Goal: Information Seeking & Learning: Check status

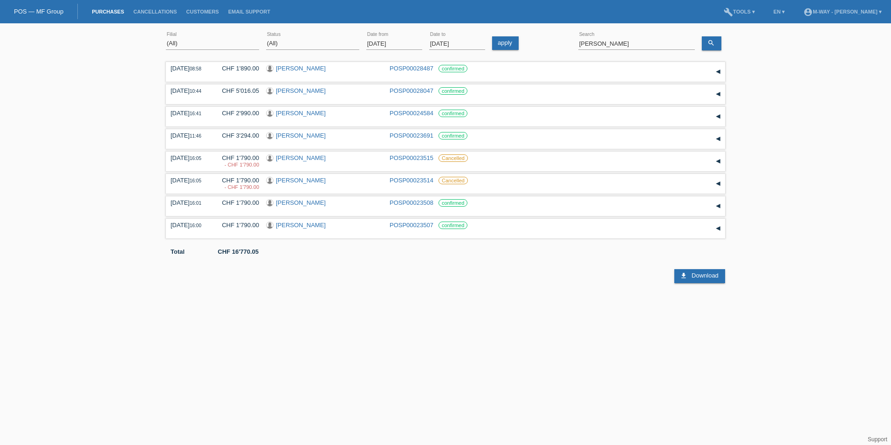
select select "ALL"
drag, startPoint x: 630, startPoint y: 41, endPoint x: 535, endPoint y: 33, distance: 95.5
click at [535, 33] on div "(All) Aarau Alexand'Ro Edouard'O Passion Vélo SàRL Basel Bern City Bern Expo Be…" at bounding box center [445, 44] width 559 height 32
click at [712, 43] on icon "search" at bounding box center [711, 42] width 7 height 7
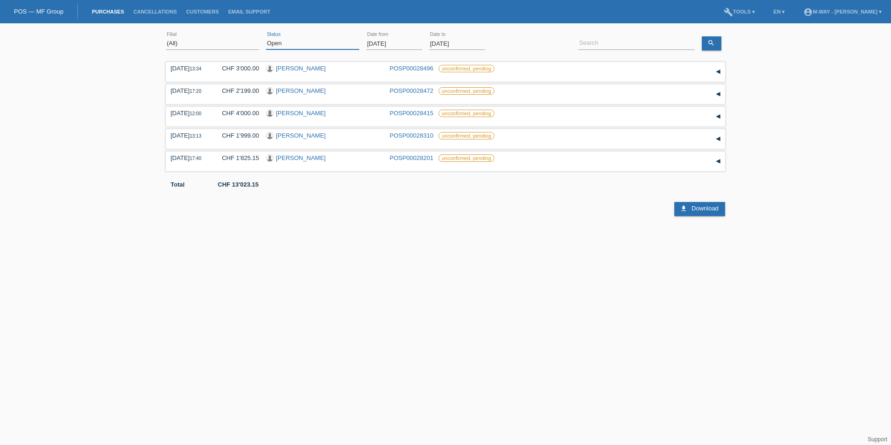
click at [350, 44] on select "(All) New Open Returned Stepped back / Cancelled Completed" at bounding box center [312, 43] width 93 height 11
select select "ALL"
click at [266, 38] on select "(All) New Open Returned Stepped back / Cancelled Completed" at bounding box center [312, 43] width 93 height 11
click at [410, 44] on input "[DATE]" at bounding box center [394, 44] width 56 height 12
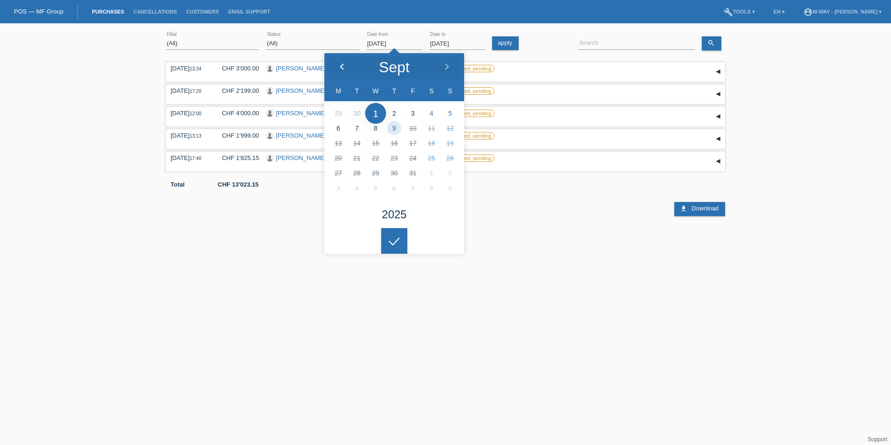
click at [341, 66] on polyline at bounding box center [342, 67] width 3 height 6
type input "[DATE]"
click at [398, 238] on icon at bounding box center [394, 241] width 15 height 8
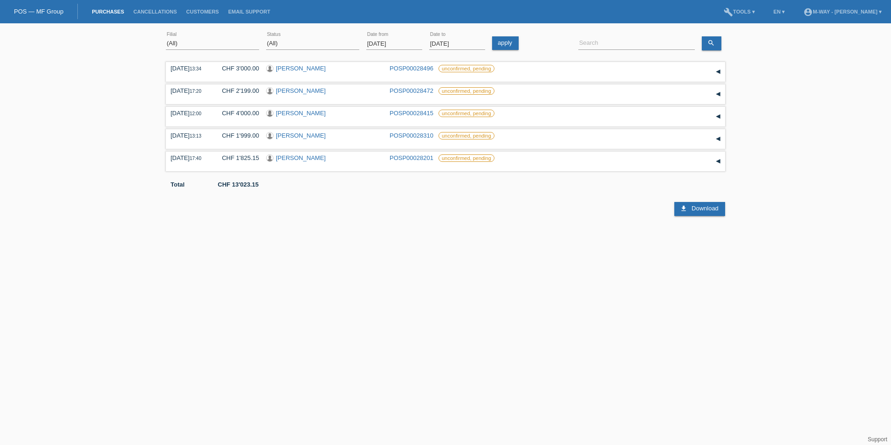
click at [447, 45] on input "[DATE]" at bounding box center [457, 44] width 56 height 12
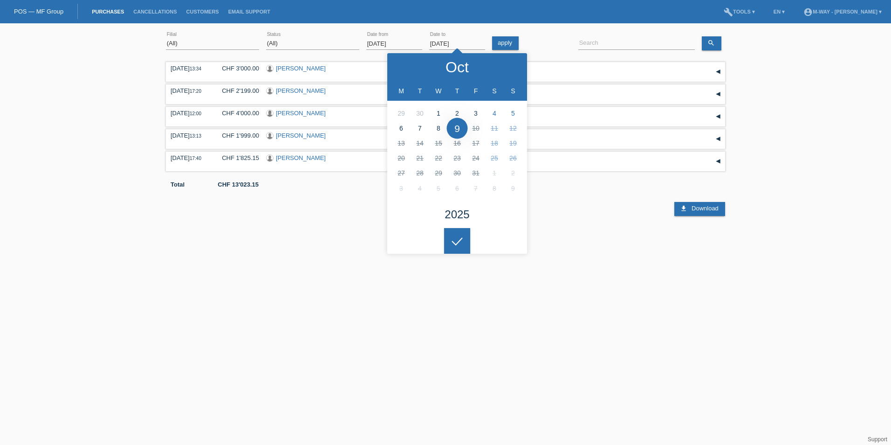
click at [423, 114] on li at bounding box center [420, 112] width 19 height 15
type input "[DATE]"
click at [422, 112] on li at bounding box center [420, 112] width 19 height 15
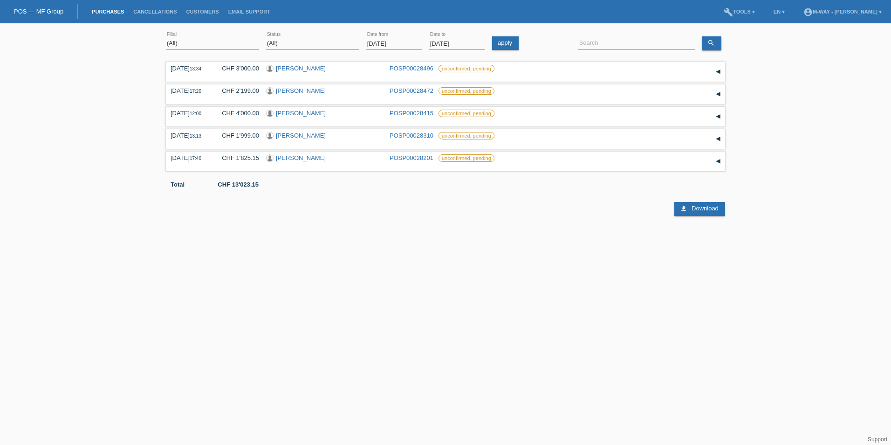
click at [456, 236] on div at bounding box center [457, 233] width 26 height 26
click at [508, 43] on link "apply" at bounding box center [505, 43] width 27 height 14
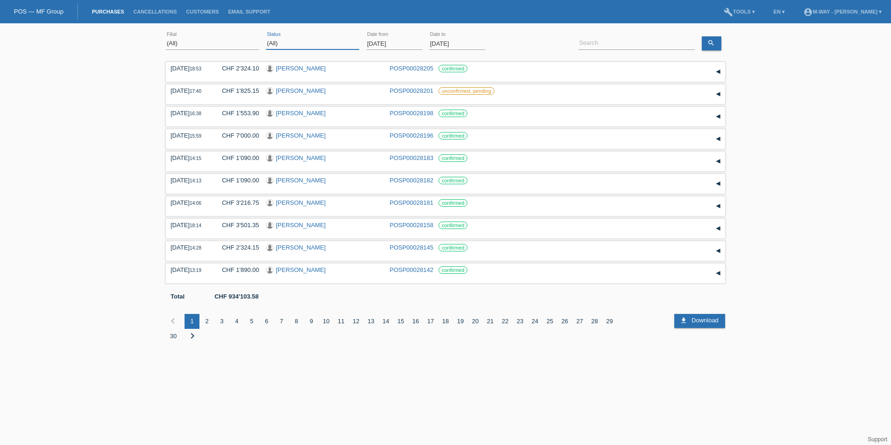
click at [340, 46] on select "(All) New Open Returned Stepped back / Cancelled Completed" at bounding box center [312, 43] width 93 height 11
select select "COMPLETED"
click at [266, 38] on select "(All) New Open Returned Stepped back / Cancelled Completed" at bounding box center [312, 43] width 93 height 11
click at [503, 44] on link "apply" at bounding box center [505, 43] width 27 height 14
click at [719, 10] on link "build Tools ▾" at bounding box center [739, 12] width 41 height 6
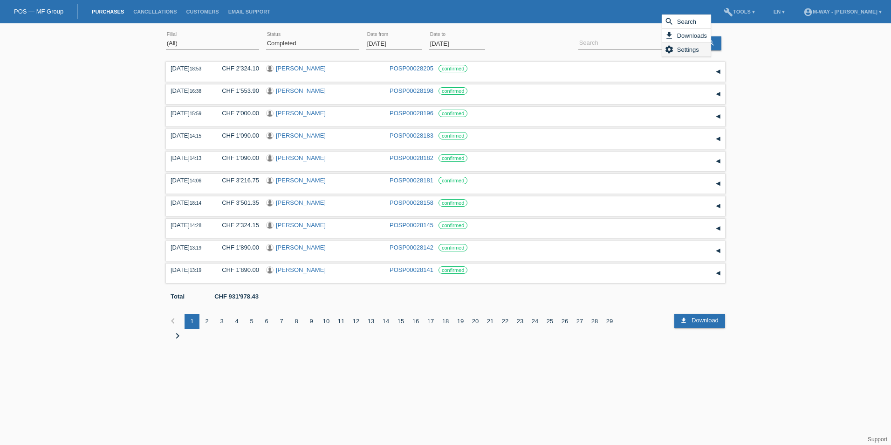
click at [679, 51] on span "Settings" at bounding box center [688, 49] width 25 height 11
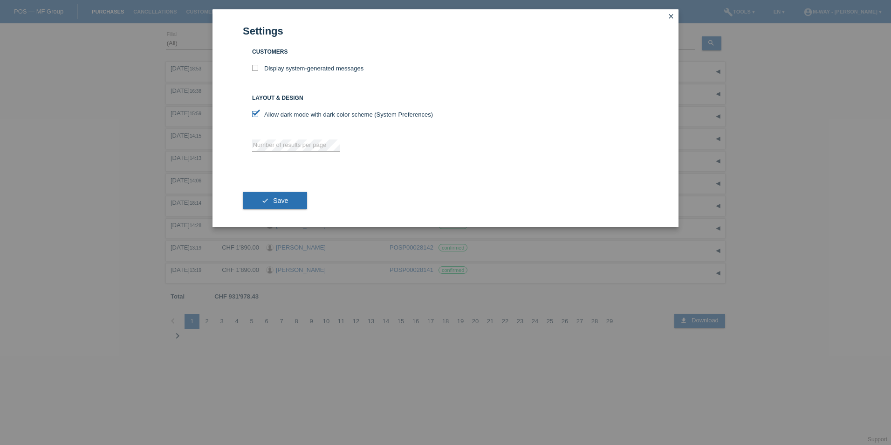
click at [672, 16] on icon "close" at bounding box center [671, 16] width 7 height 7
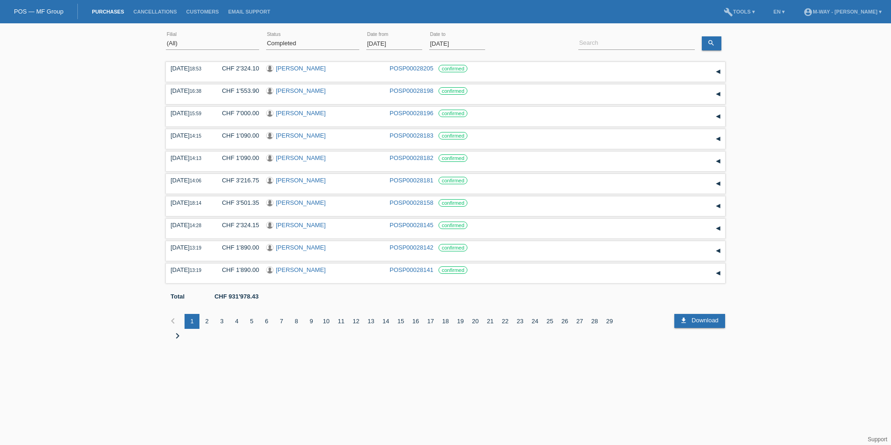
click at [719, 12] on link "build Tools ▾" at bounding box center [739, 12] width 41 height 6
click at [689, 34] on span "Downloads" at bounding box center [692, 35] width 33 height 11
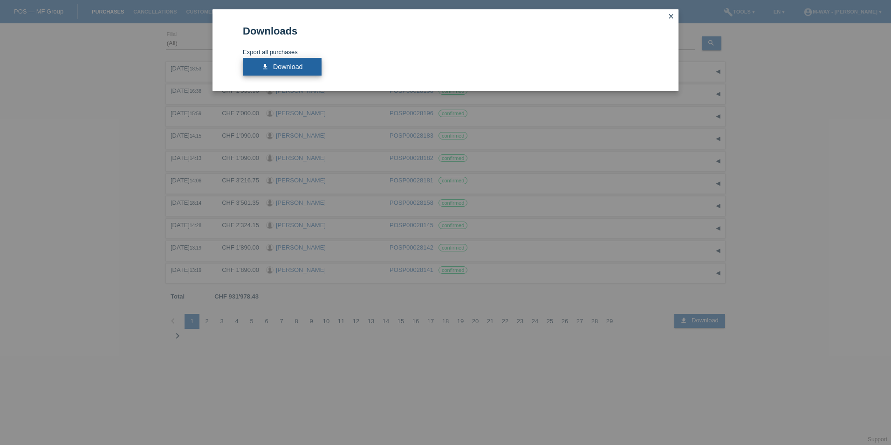
click at [292, 70] on span "Download" at bounding box center [288, 66] width 30 height 7
